Goal: Information Seeking & Learning: Learn about a topic

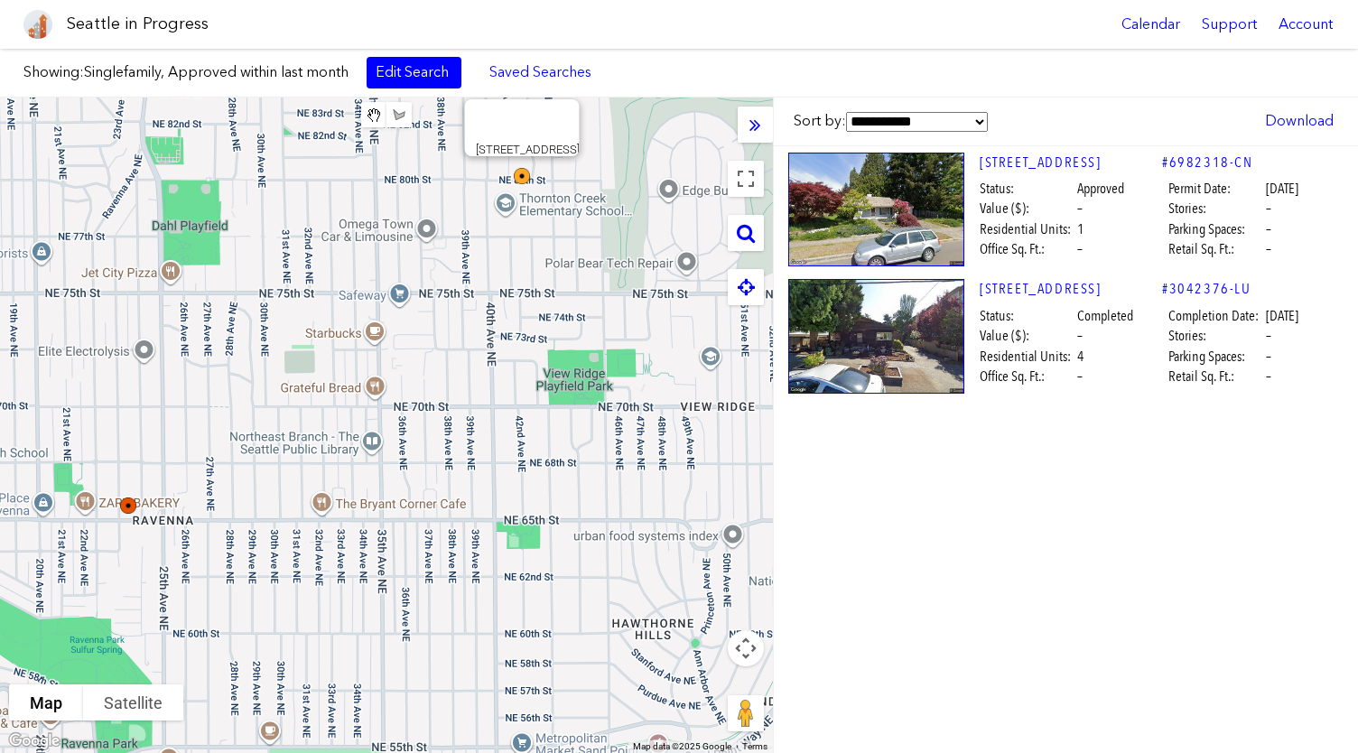
click at [524, 172] on img at bounding box center [534, 188] width 54 height 54
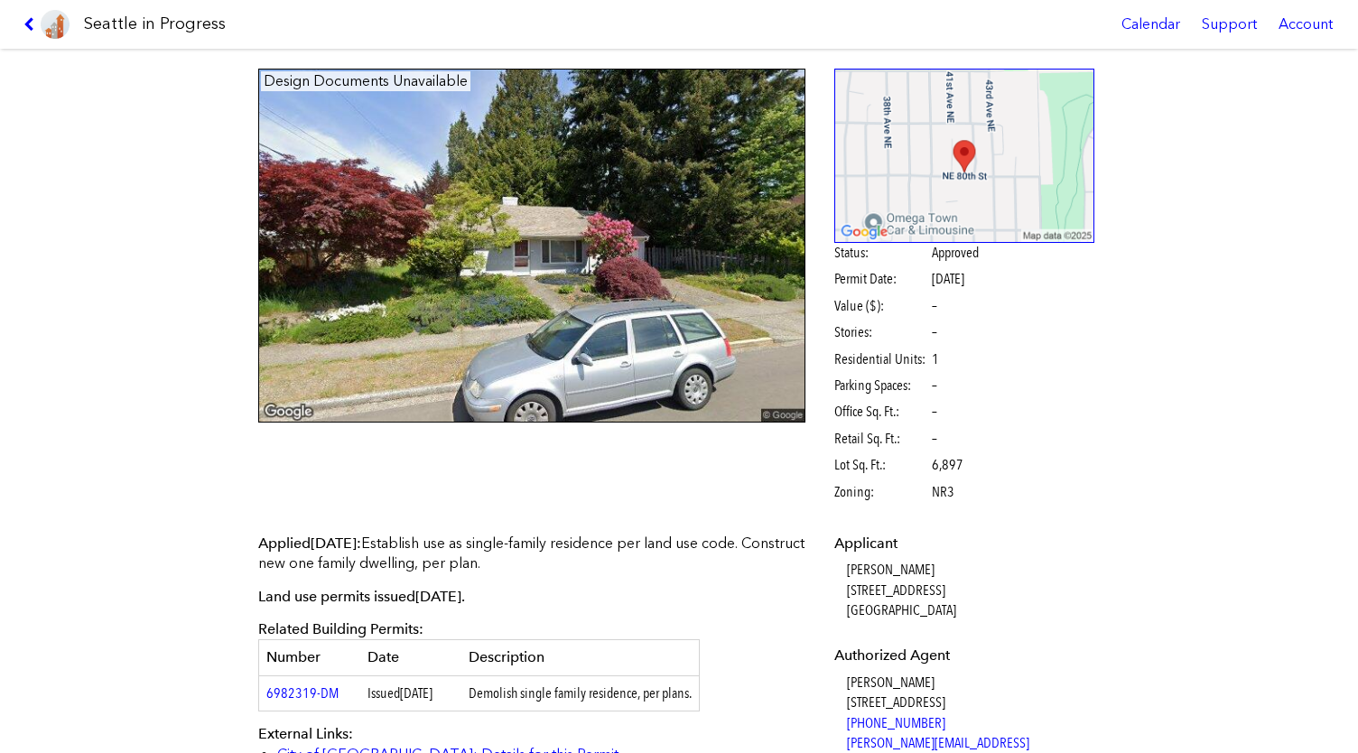
scroll to position [66, 0]
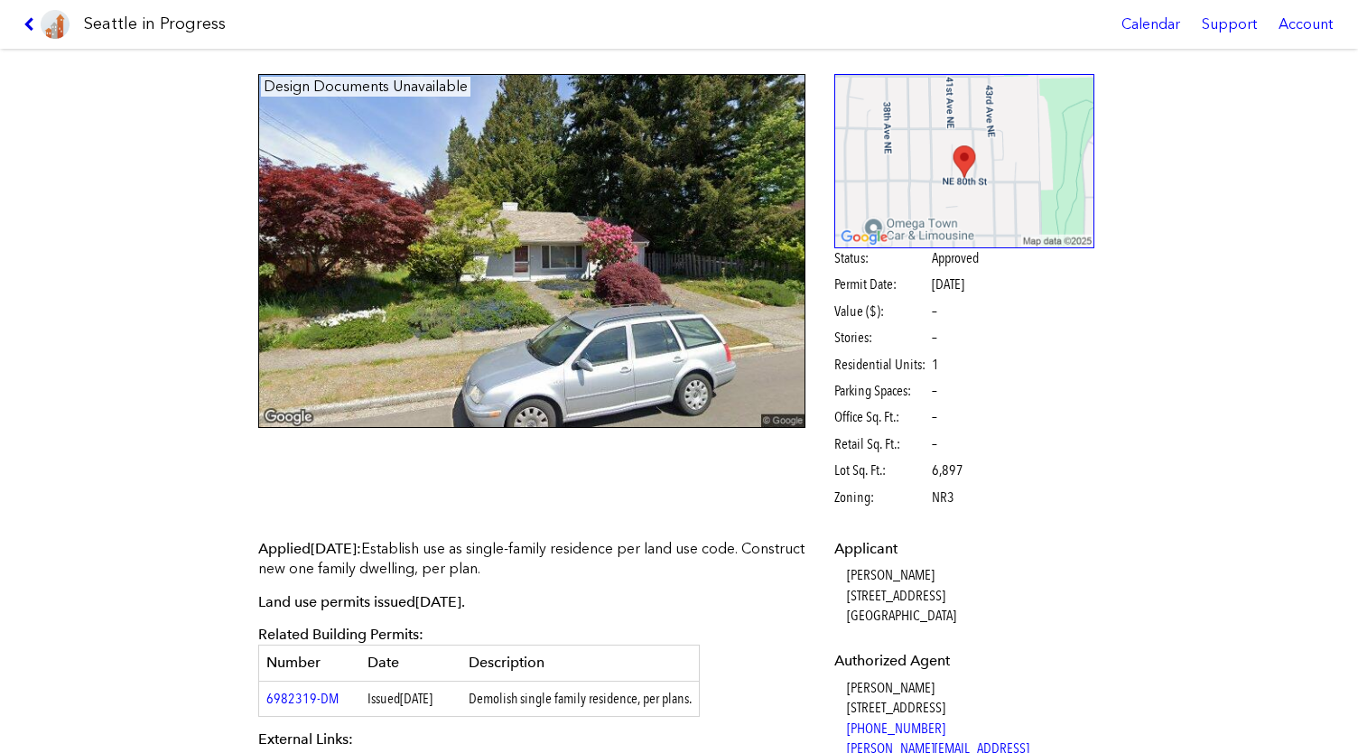
click at [29, 24] on icon at bounding box center [31, 24] width 17 height 14
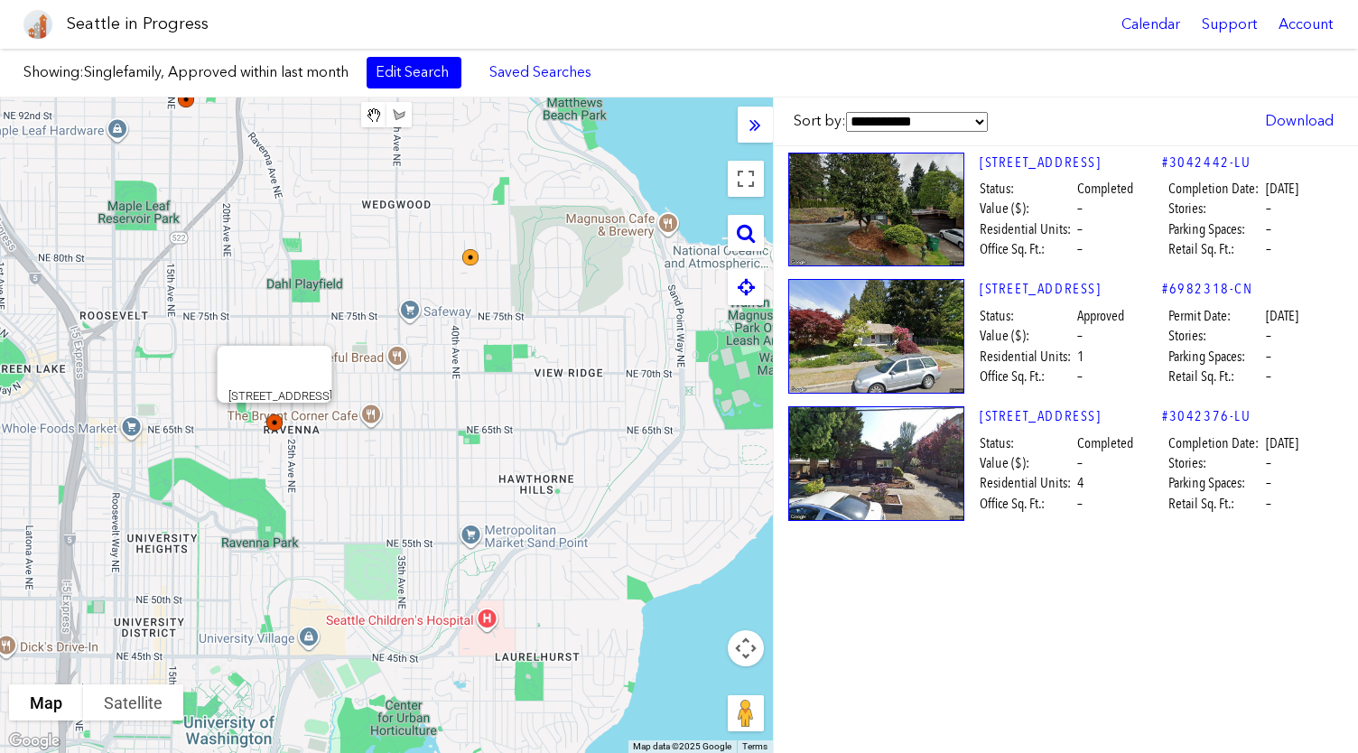
click at [269, 422] on img at bounding box center [286, 434] width 54 height 54
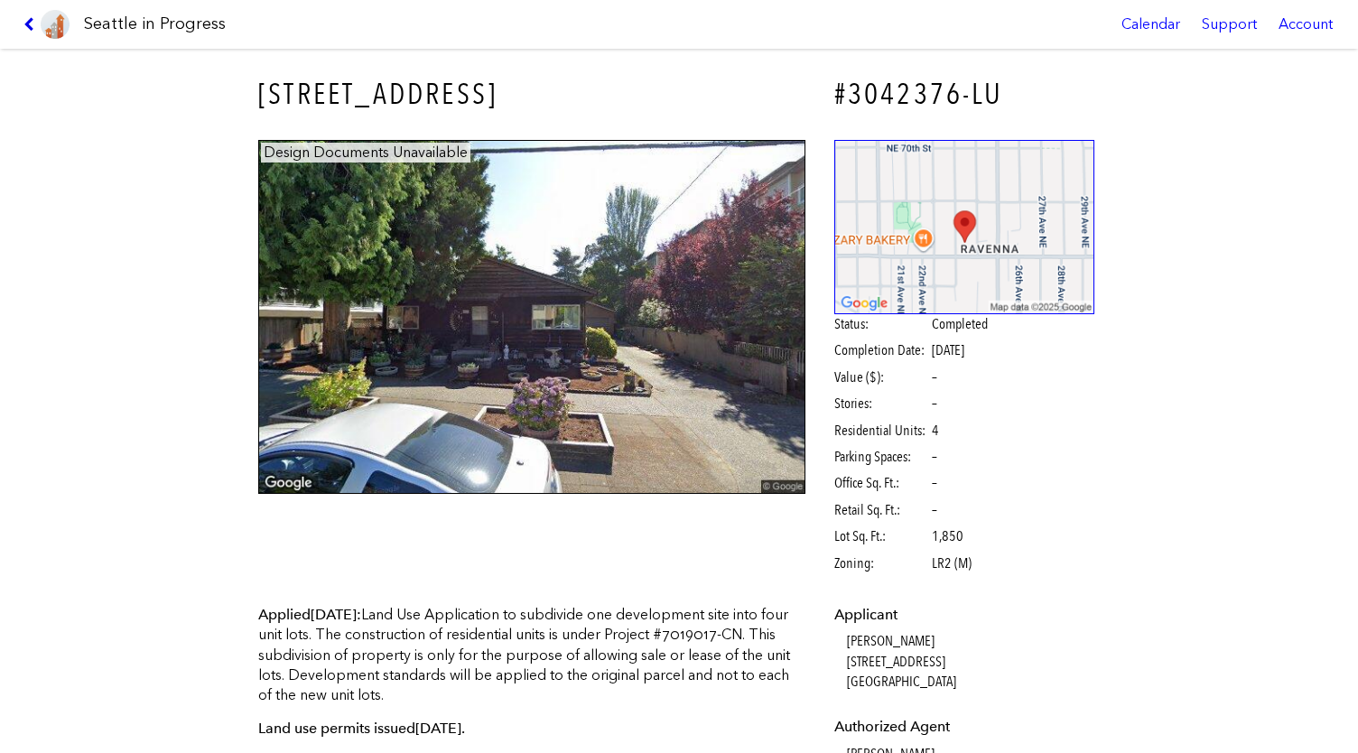
click at [31, 22] on icon at bounding box center [31, 24] width 17 height 14
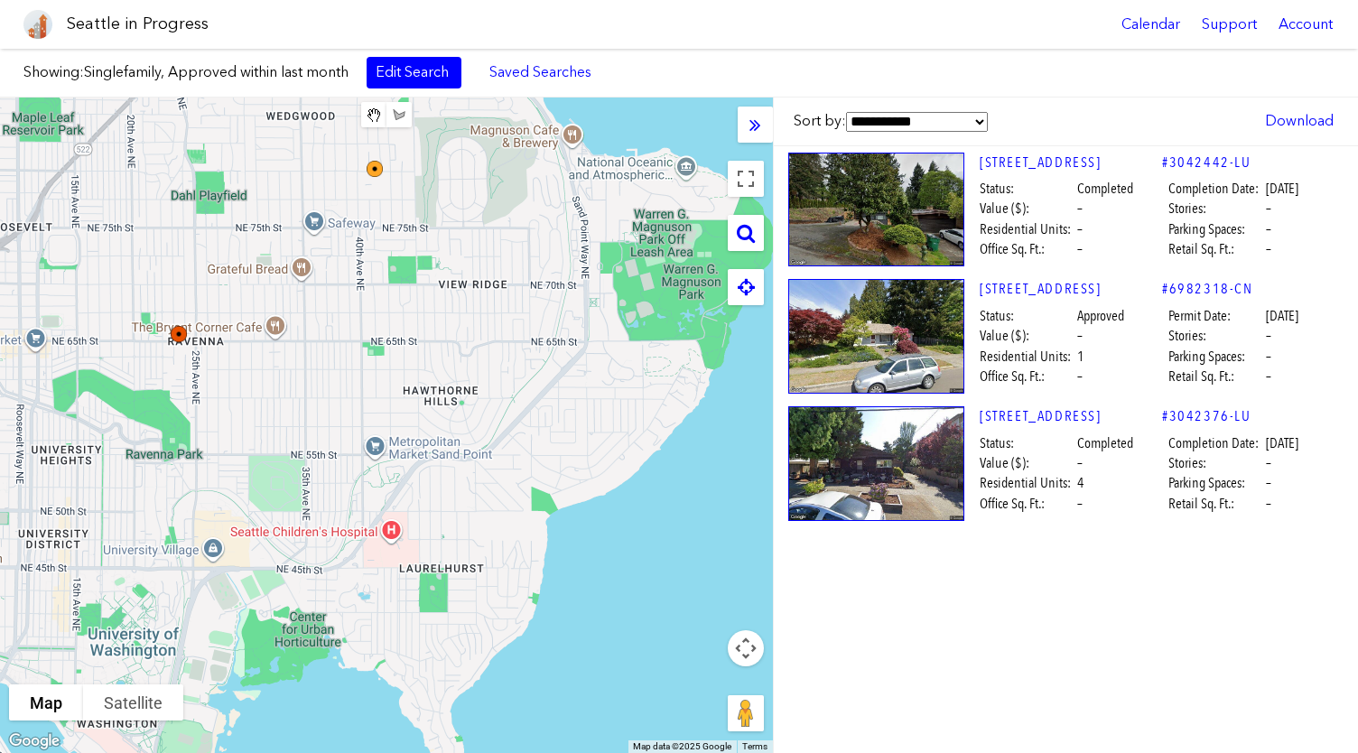
drag, startPoint x: 448, startPoint y: 435, endPoint x: 349, endPoint y: 347, distance: 133.0
click at [349, 347] on div at bounding box center [386, 426] width 773 height 656
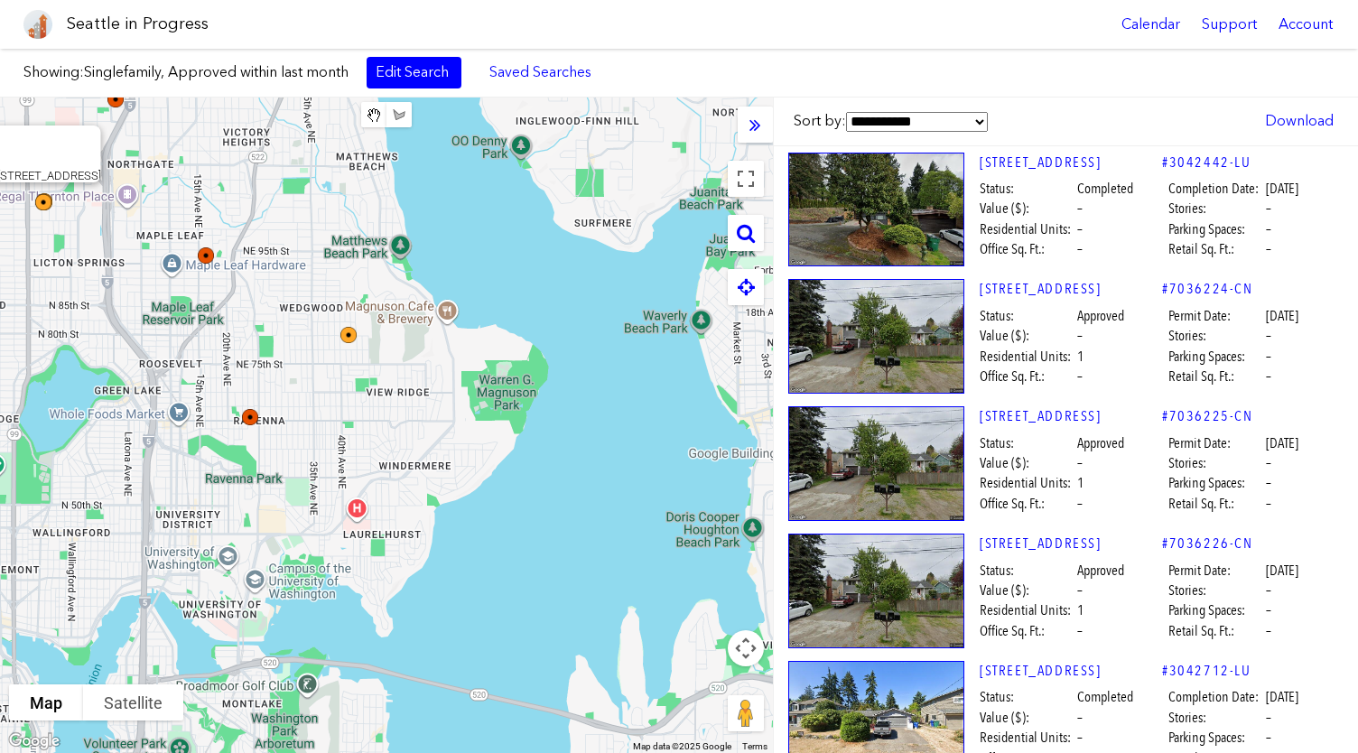
click at [42, 203] on img at bounding box center [55, 214] width 54 height 54
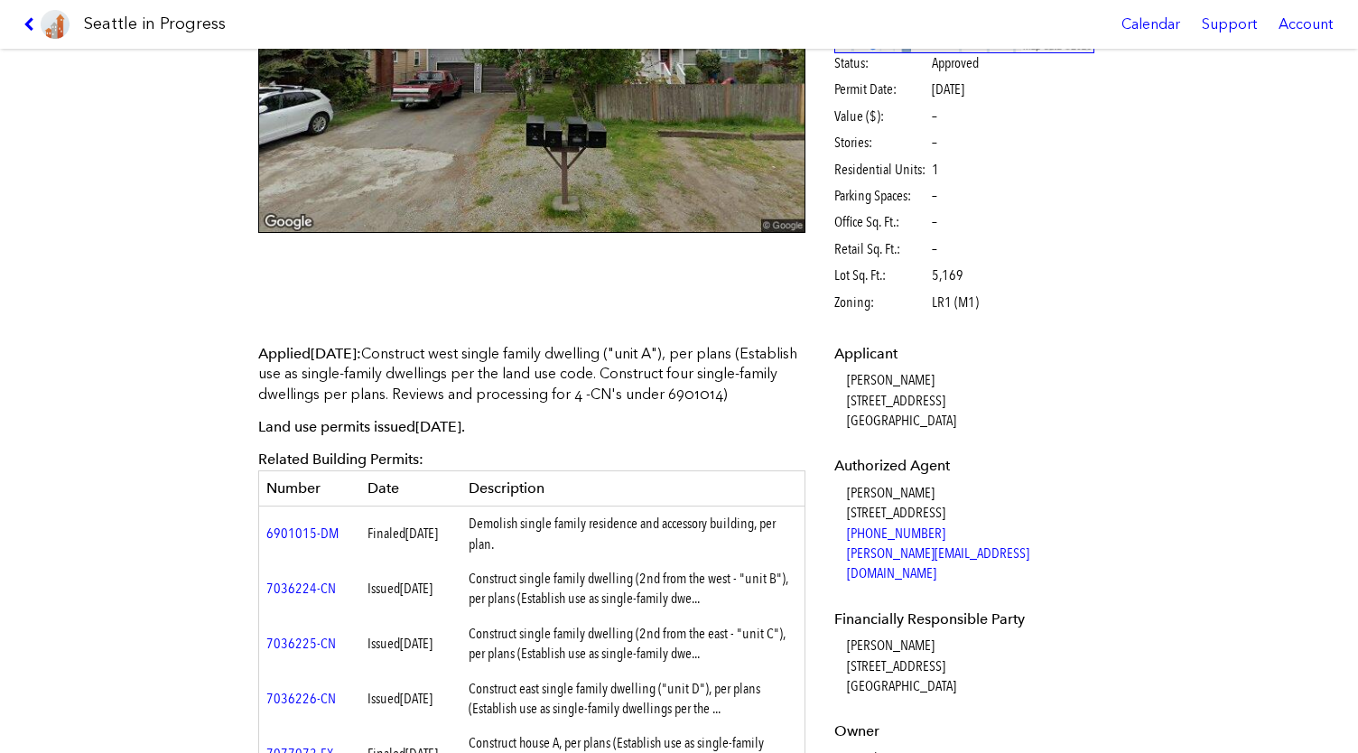
scroll to position [268, 0]
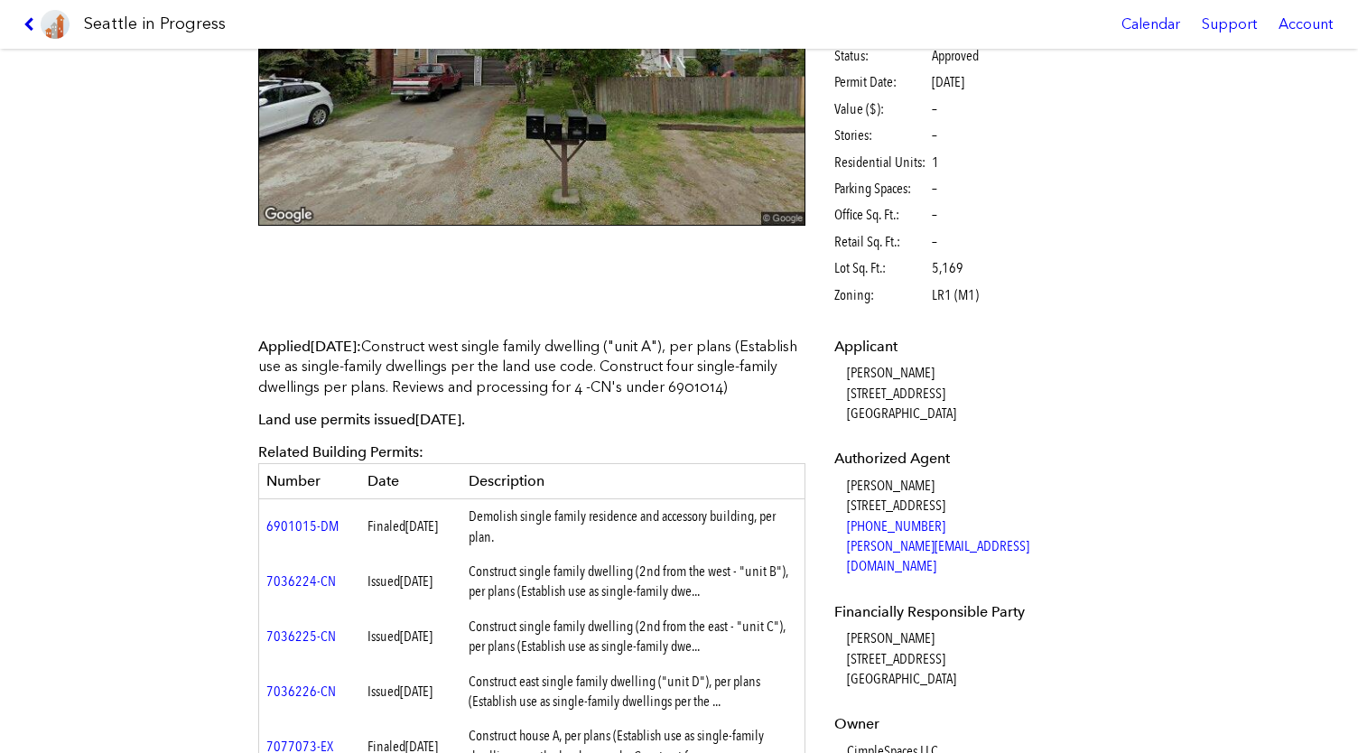
click at [26, 24] on icon at bounding box center [31, 24] width 17 height 14
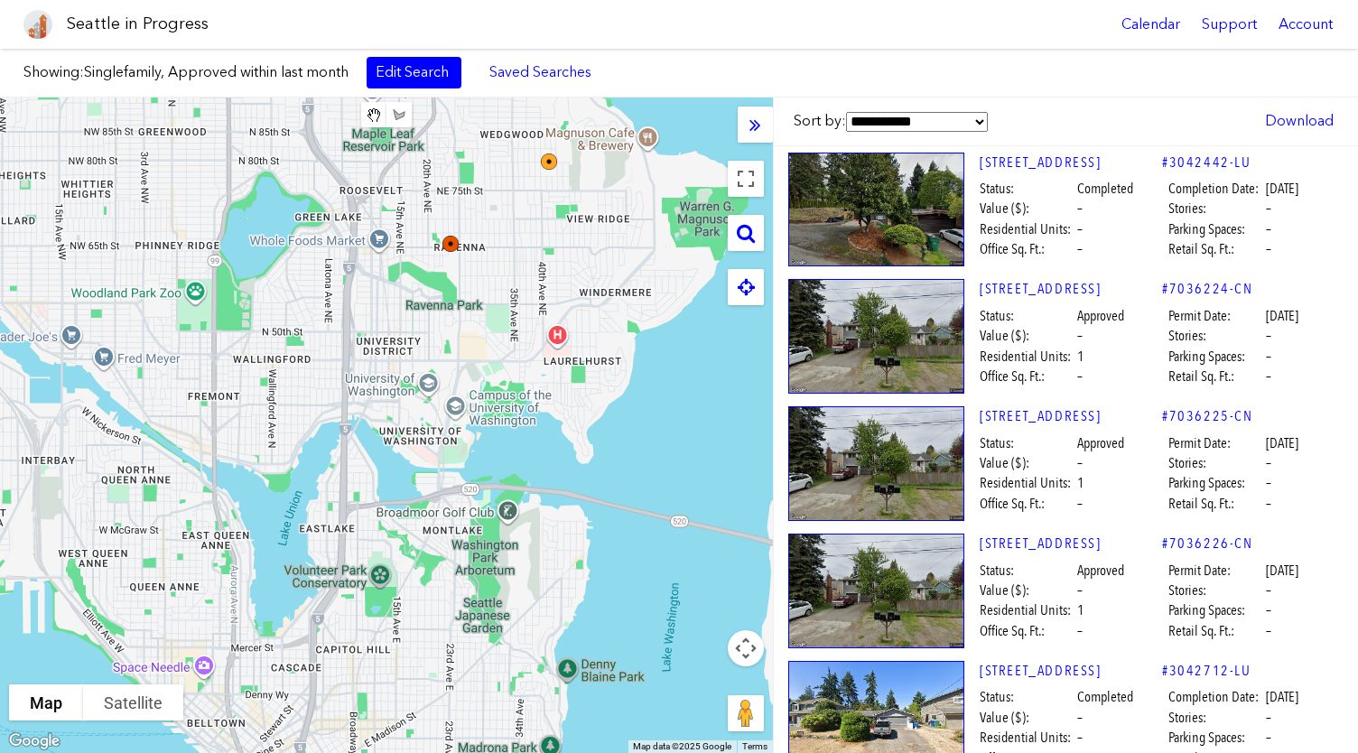
drag, startPoint x: 294, startPoint y: 574, endPoint x: 498, endPoint y: 400, distance: 268.4
click at [498, 400] on div at bounding box center [386, 426] width 773 height 656
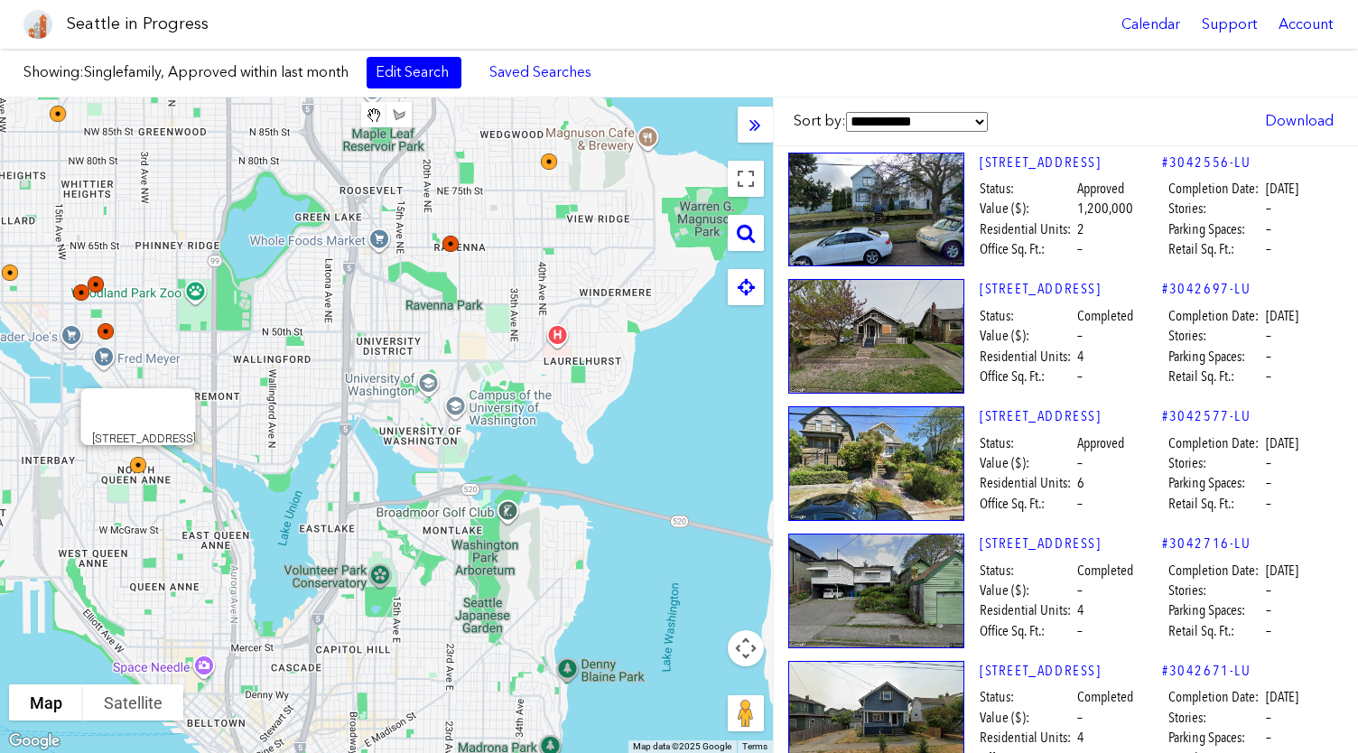
click at [137, 469] on img at bounding box center [150, 477] width 54 height 54
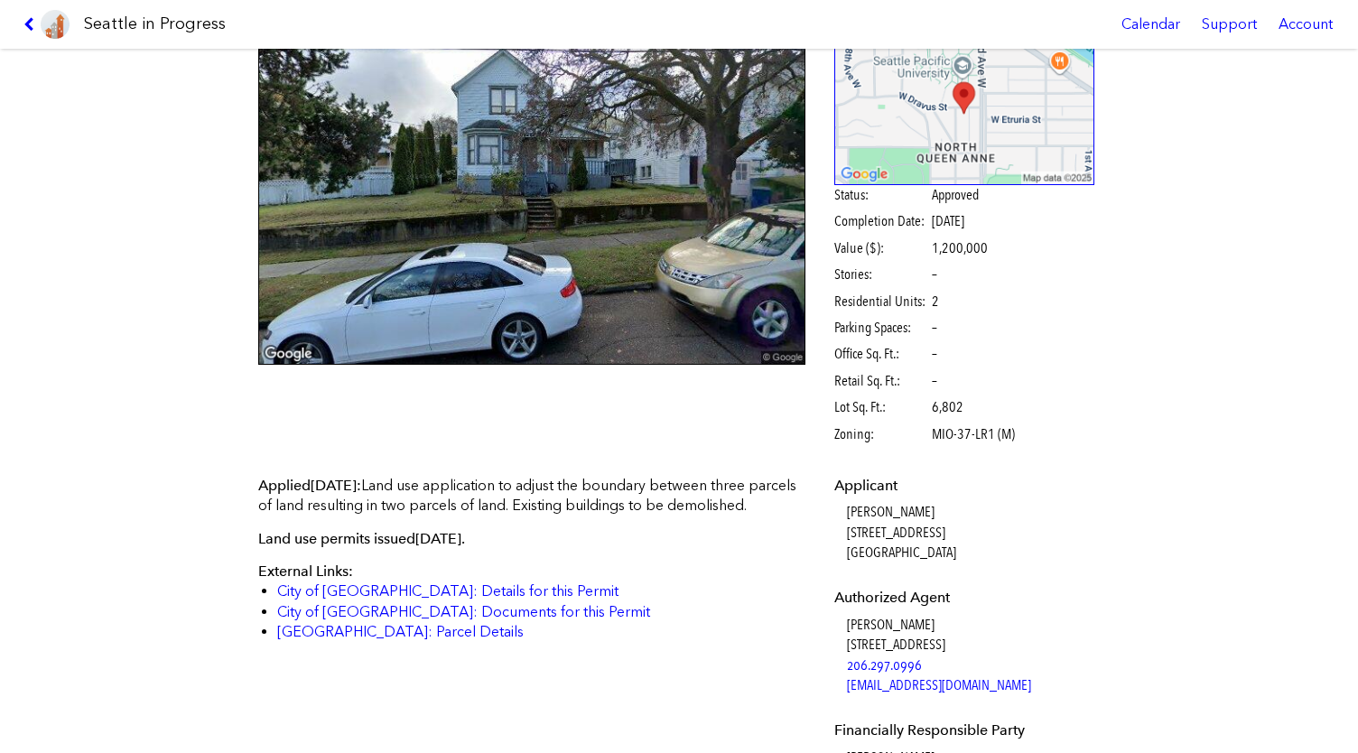
scroll to position [79, 0]
